Goal: Check status: Check status

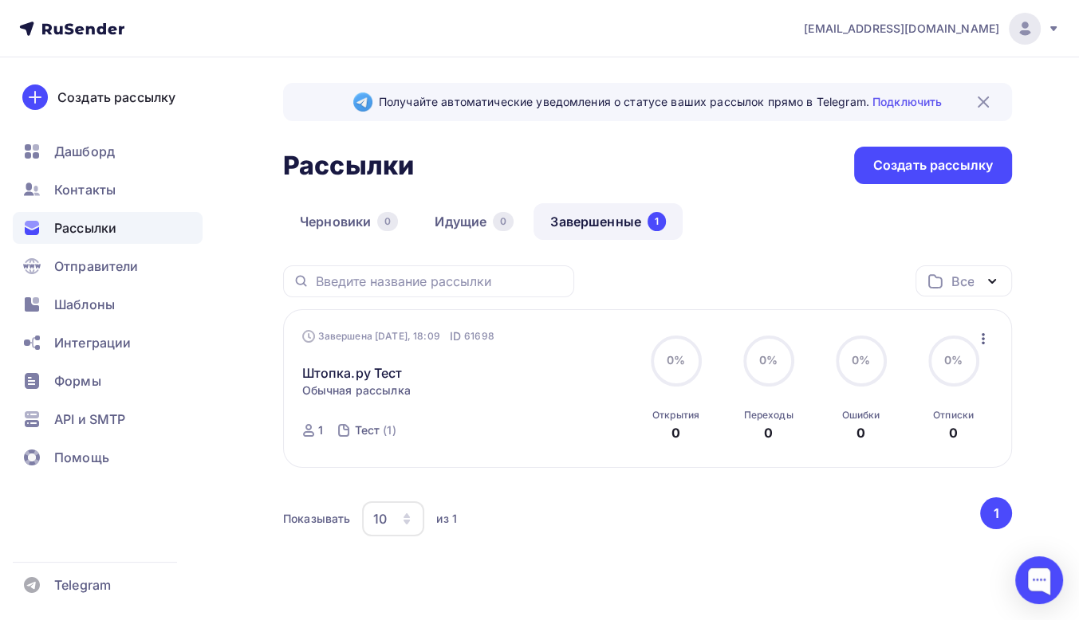
click at [611, 215] on link "Завершенные 1" at bounding box center [607, 221] width 149 height 37
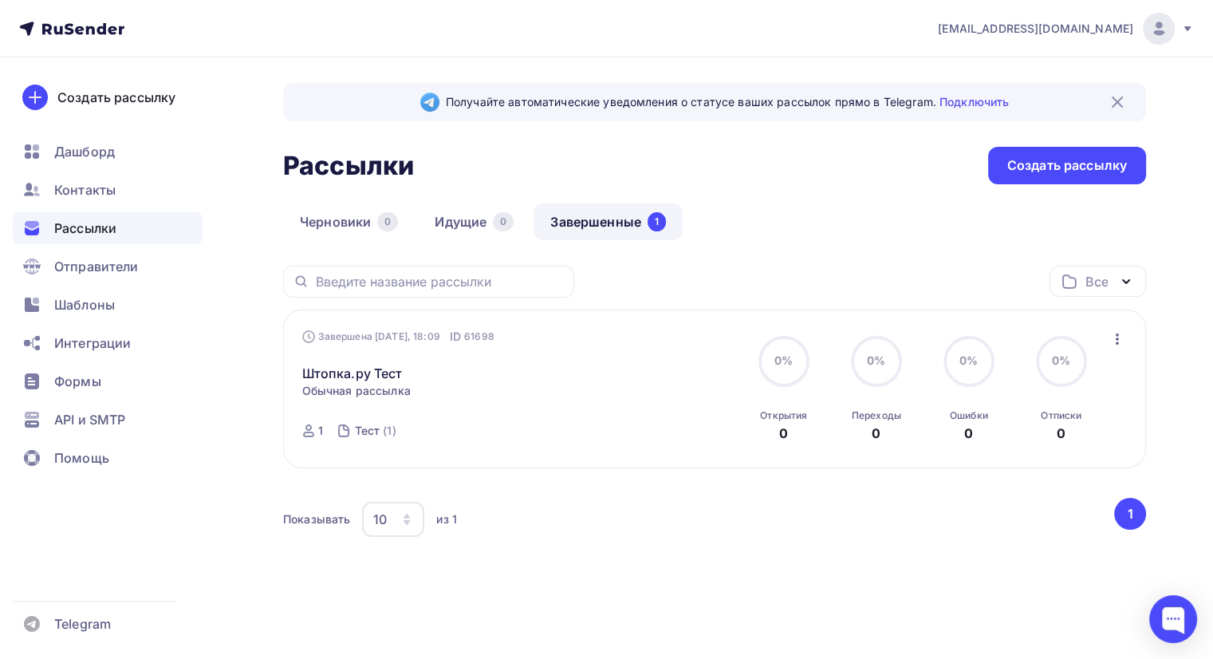
click at [623, 218] on link "Завершенные 1" at bounding box center [607, 221] width 149 height 37
click at [469, 226] on link "Идущие 0" at bounding box center [474, 221] width 112 height 37
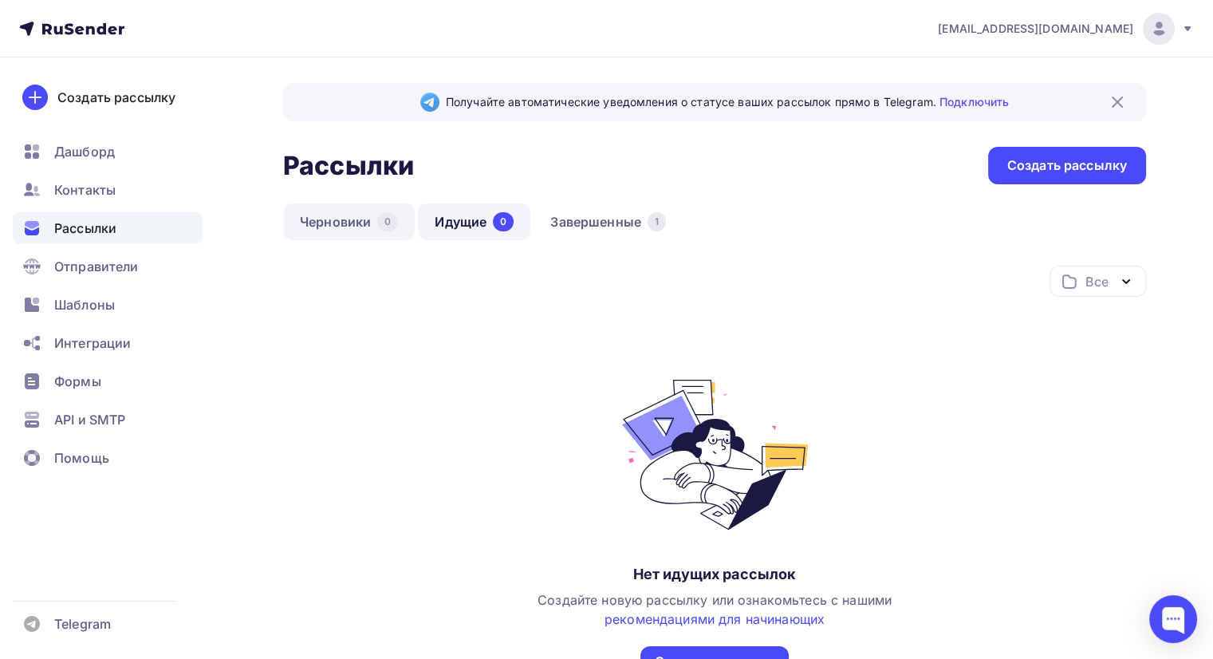
click at [358, 224] on link "Черновики 0" at bounding box center [349, 221] width 132 height 37
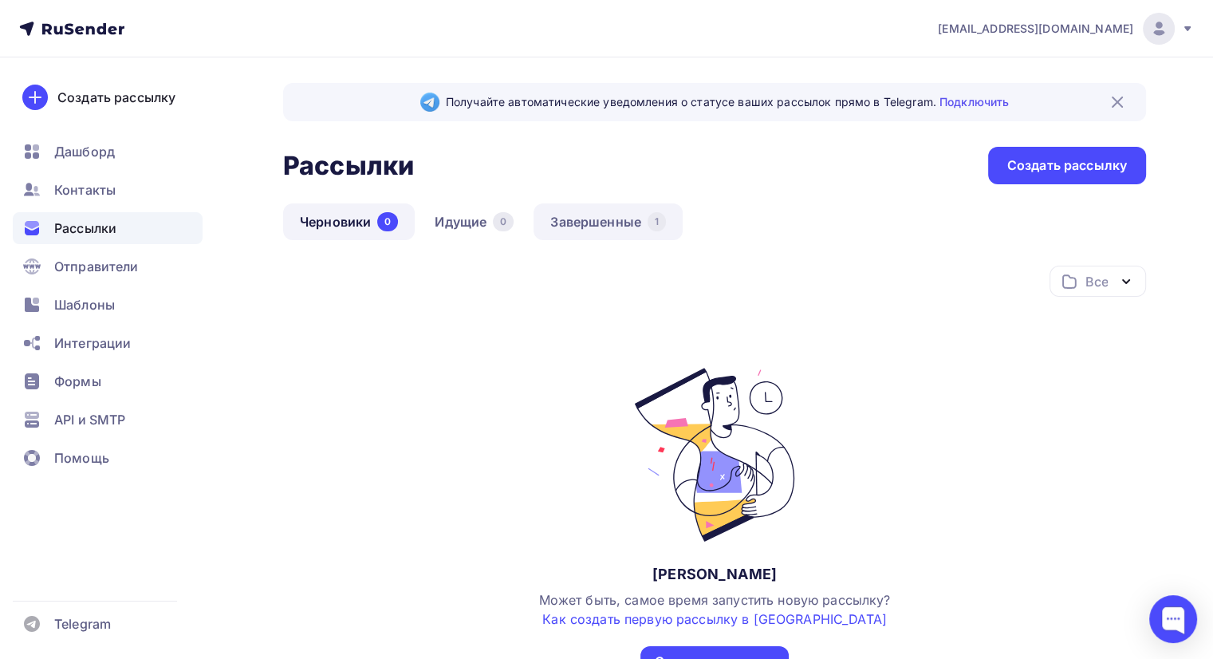
click at [580, 218] on link "Завершенные 1" at bounding box center [607, 221] width 149 height 37
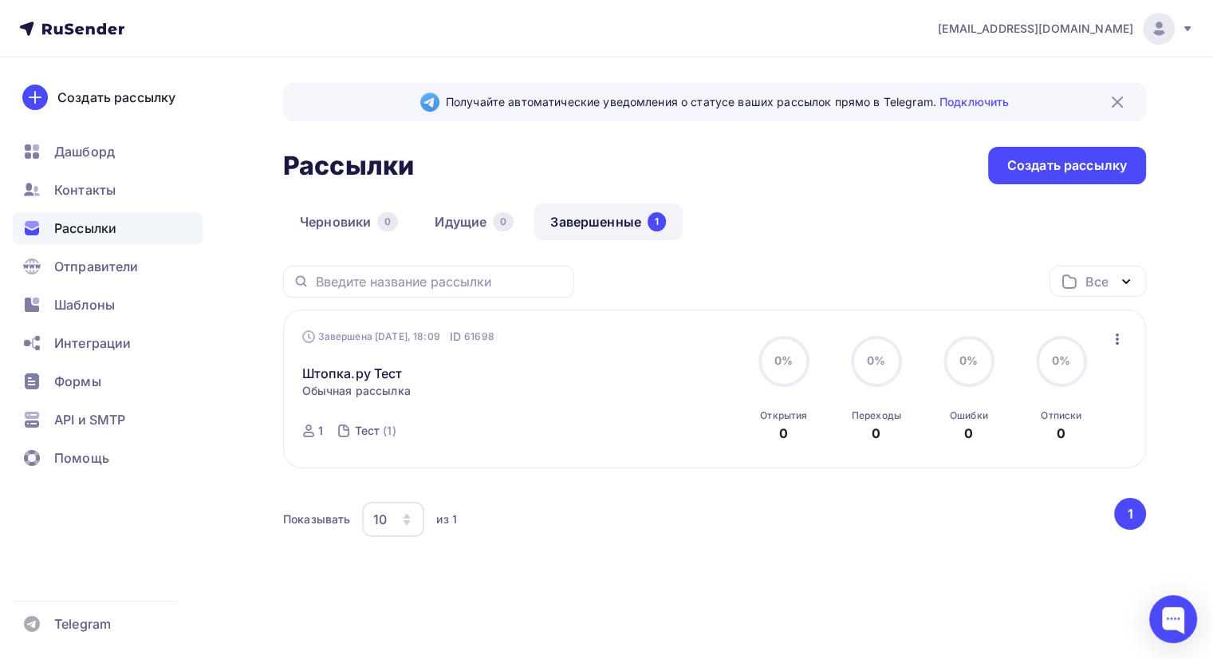
click at [672, 288] on div "Все Все папки Создать новую папку" at bounding box center [714, 287] width 863 height 44
click at [609, 224] on link "Завершенные 1" at bounding box center [607, 221] width 149 height 37
click at [584, 215] on link "Завершенные 1" at bounding box center [607, 221] width 149 height 37
click at [568, 218] on link "Завершенные 1" at bounding box center [607, 221] width 149 height 37
click at [600, 226] on link "Завершенные 1" at bounding box center [607, 221] width 149 height 37
